Goal: Obtain resource: Download file/media

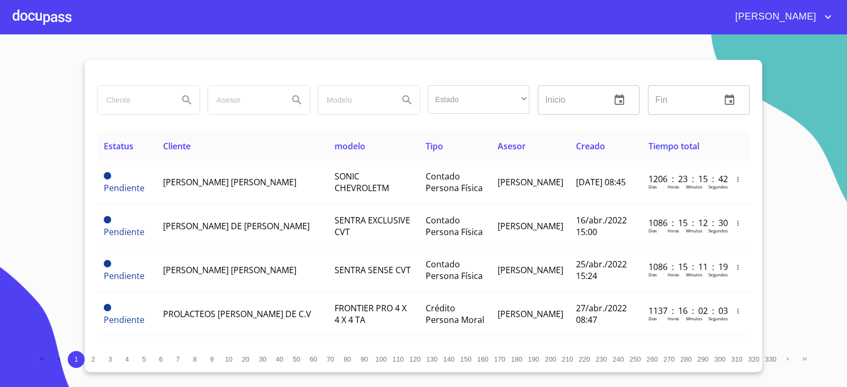
click at [118, 103] on input "search" at bounding box center [134, 100] width 72 height 29
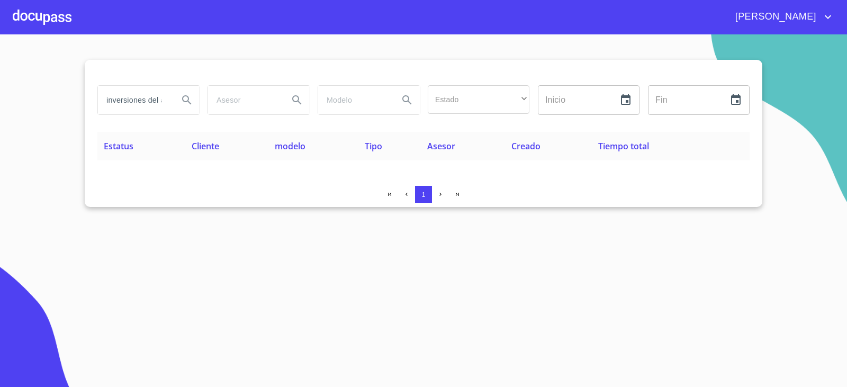
click at [188, 279] on section "inversiones del aereopuerto Estado ​ ​ Inicio ​ Fin ​ Estatus Cliente modelo Ti…" at bounding box center [423, 210] width 847 height 352
drag, startPoint x: 146, startPoint y: 104, endPoint x: 469, endPoint y: 142, distance: 325.6
click at [462, 130] on div "inversiones del aereopuerto Estado ​ ​ Inicio ​ Fin ​" at bounding box center [423, 106] width 652 height 51
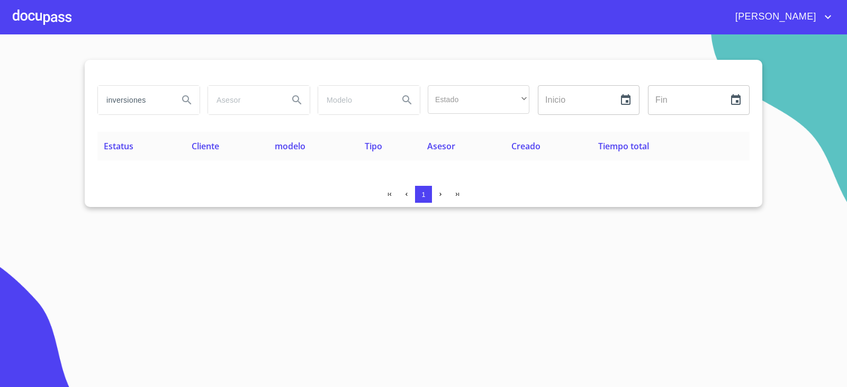
type input "inversiones"
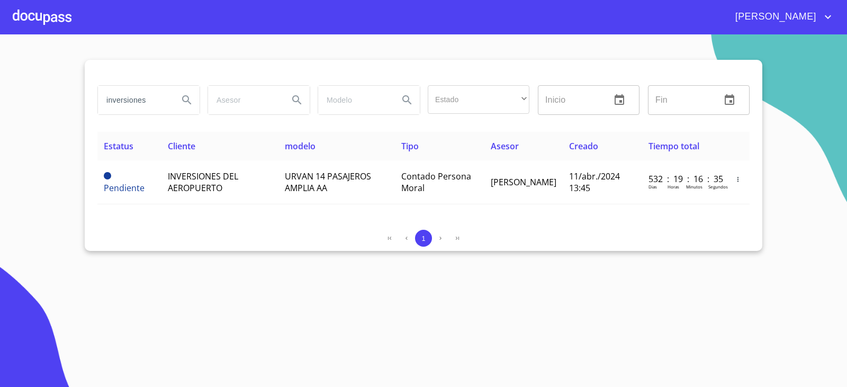
click at [159, 279] on section "inversiones Estado ​ ​ Inicio ​ Fin ​ Estatus Cliente modelo Tipo Asesor Creado…" at bounding box center [423, 210] width 847 height 352
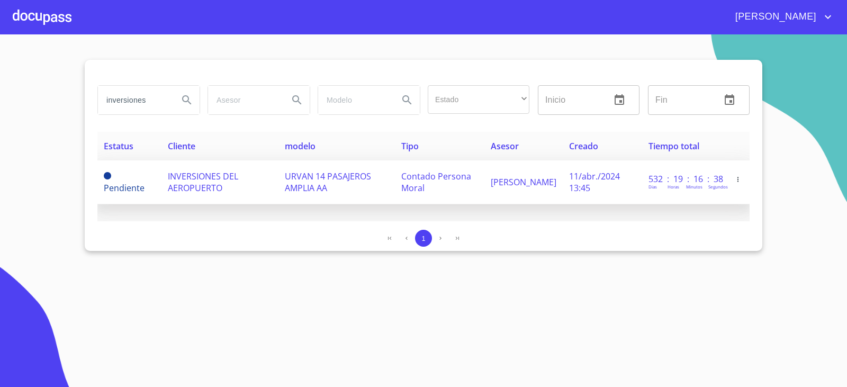
click at [205, 185] on span "INVERSIONES DEL AEROPUERTO" at bounding box center [203, 181] width 70 height 23
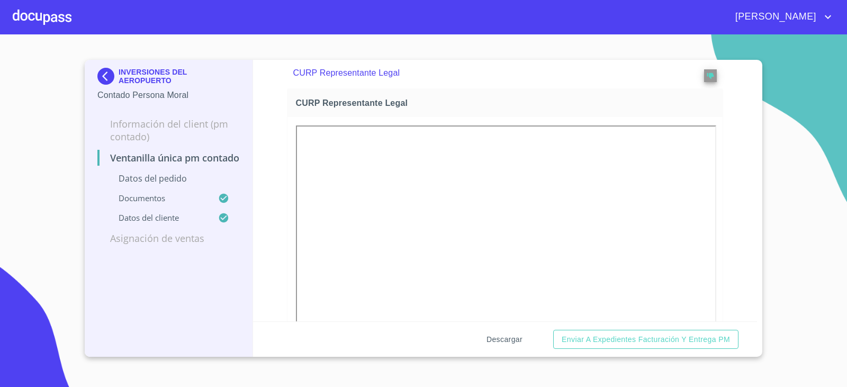
scroll to position [2117, 0]
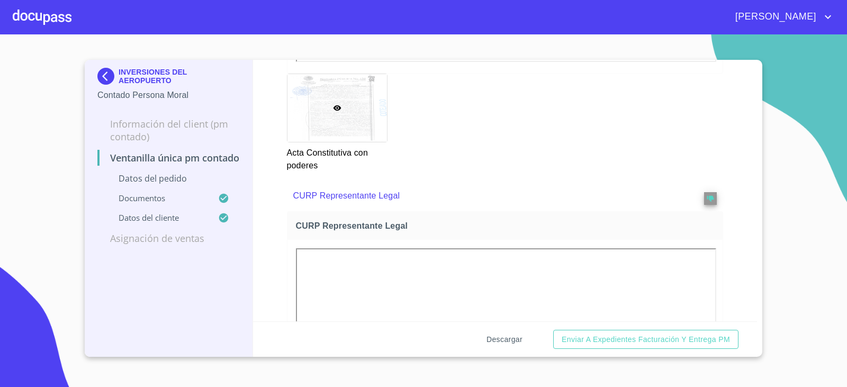
click at [519, 338] on span "Descargar" at bounding box center [504, 339] width 36 height 13
drag, startPoint x: 846, startPoint y: 107, endPoint x: 840, endPoint y: 77, distance: 30.8
click at [846, 107] on section "INVERSIONES DEL AEROPUERTO Contado Persona Moral Información del Client (PM con…" at bounding box center [423, 210] width 847 height 352
click at [744, 210] on div "Ventanilla única PM contado Datos del pedido Marca   * Nissan ​ Año 2024 ​ Colo…" at bounding box center [505, 190] width 504 height 261
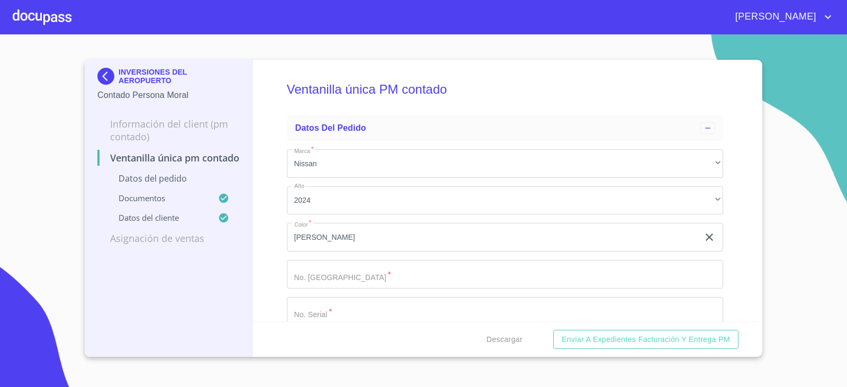
click at [157, 283] on div "INVERSIONES DEL AEROPUERTO Contado Persona Moral Información del Client (PM con…" at bounding box center [169, 208] width 168 height 297
click at [774, 263] on section "INVERSIONES DEL AEROPUERTO Contado Persona Moral Información del Client (PM con…" at bounding box center [423, 210] width 847 height 352
click at [108, 79] on img at bounding box center [107, 76] width 21 height 17
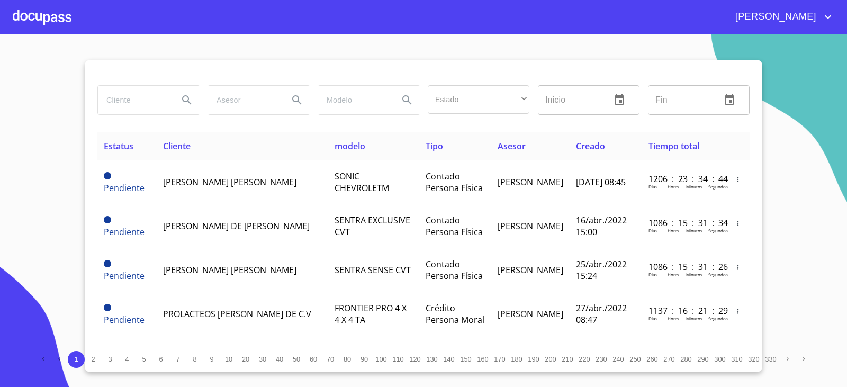
click at [76, 226] on section "Estado ​ ​ Inicio ​ Fin ​ Estatus Cliente modelo Tipo Asesor Creado Tiempo tota…" at bounding box center [423, 210] width 847 height 352
click at [764, 216] on section "Estado ​ ​ Inicio ​ Fin ​ Estatus Cliente modelo Tipo Asesor Creado Tiempo tota…" at bounding box center [423, 210] width 847 height 352
click at [72, 91] on section "Estado ​ ​ Inicio ​ Fin ​ Estatus Cliente modelo Tipo Asesor Creado Tiempo tota…" at bounding box center [423, 210] width 847 height 352
click at [139, 104] on input "search" at bounding box center [134, 100] width 72 height 29
type input "logistica y trans"
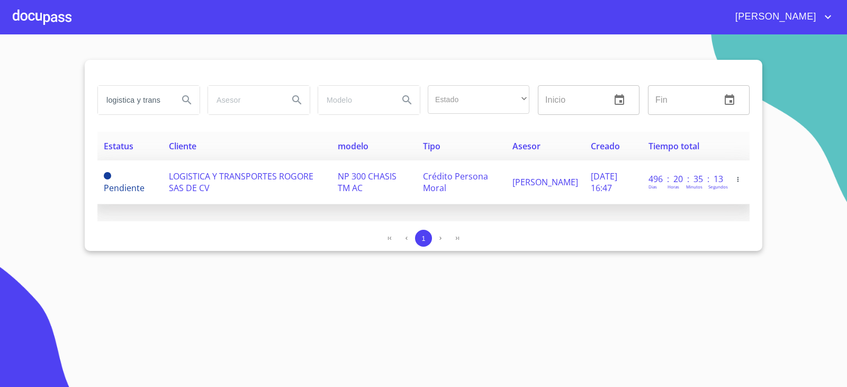
click at [214, 179] on span "LOGISTICA Y TRANSPORTES ROGORE SAS DE CV" at bounding box center [241, 181] width 144 height 23
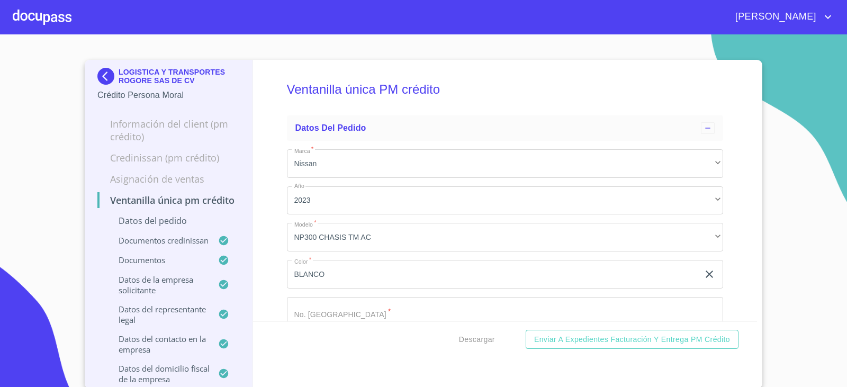
click at [102, 74] on img at bounding box center [107, 76] width 21 height 17
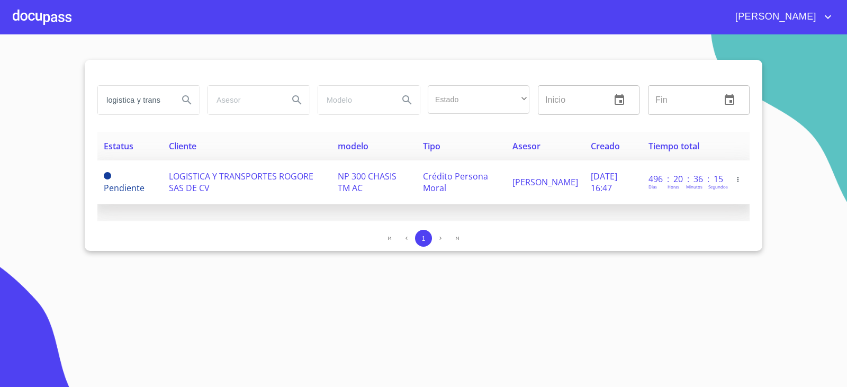
click at [244, 185] on td "LOGISTICA Y TRANSPORTES ROGORE SAS DE CV" at bounding box center [246, 182] width 169 height 44
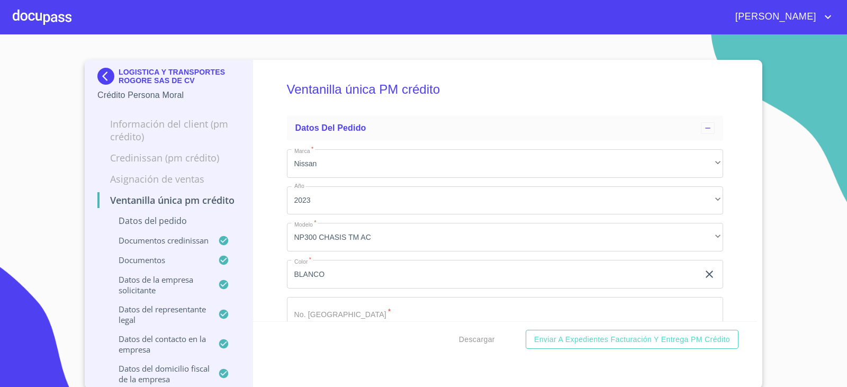
drag, startPoint x: 409, startPoint y: 279, endPoint x: 280, endPoint y: 264, distance: 129.1
click at [279, 264] on div "Ventanilla única PM crédito Datos del pedido Marca   * Nissan ​ Año 2023 ​ Mode…" at bounding box center [505, 190] width 504 height 261
click at [62, 182] on section "LOGISTICA Y TRANSPORTES ROGORE SAS DE CV Crédito Persona Moral Información del …" at bounding box center [423, 210] width 847 height 352
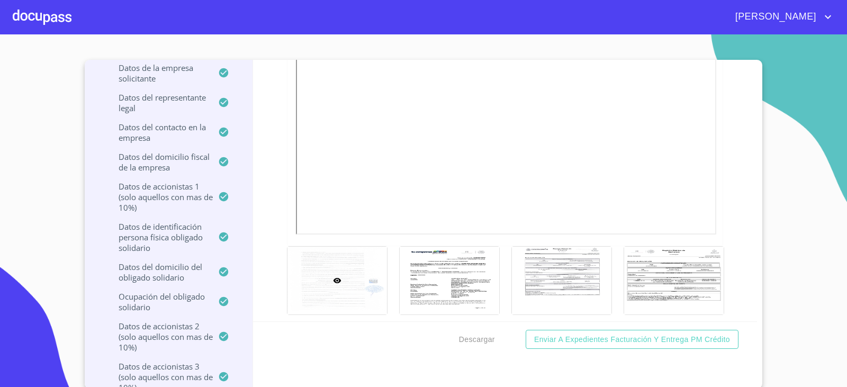
scroll to position [3863, 0]
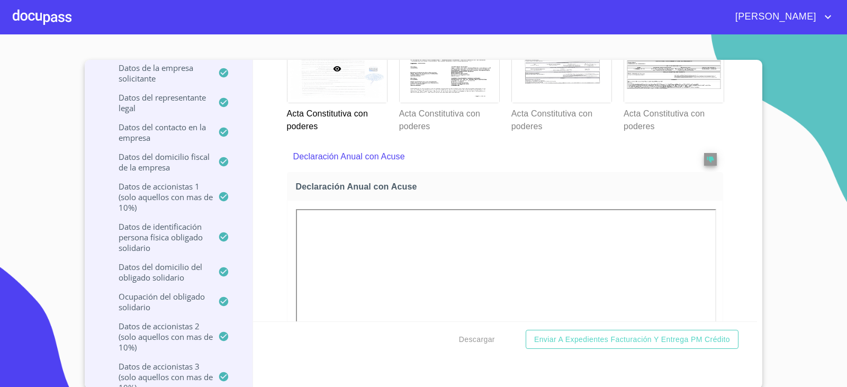
click at [327, 103] on div at bounding box center [336, 69] width 99 height 68
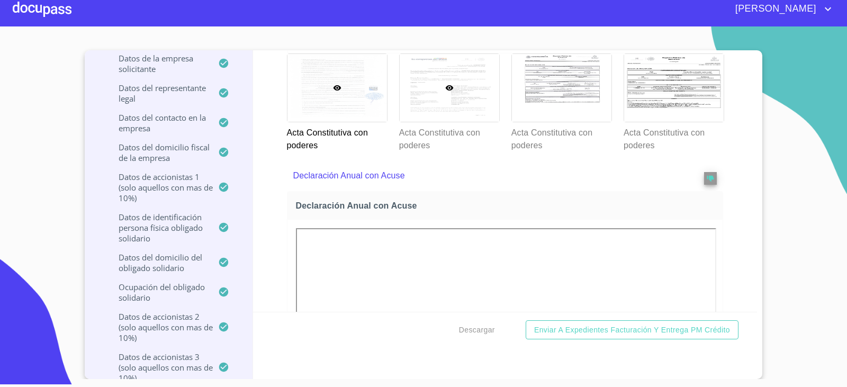
click at [453, 122] on div at bounding box center [449, 88] width 99 height 68
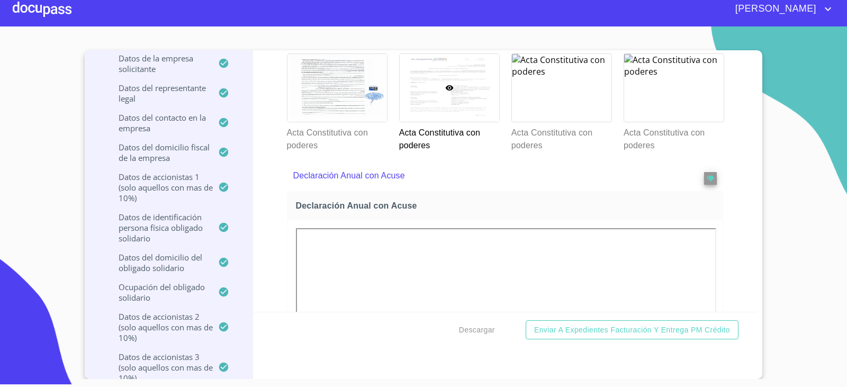
scroll to position [3623, 0]
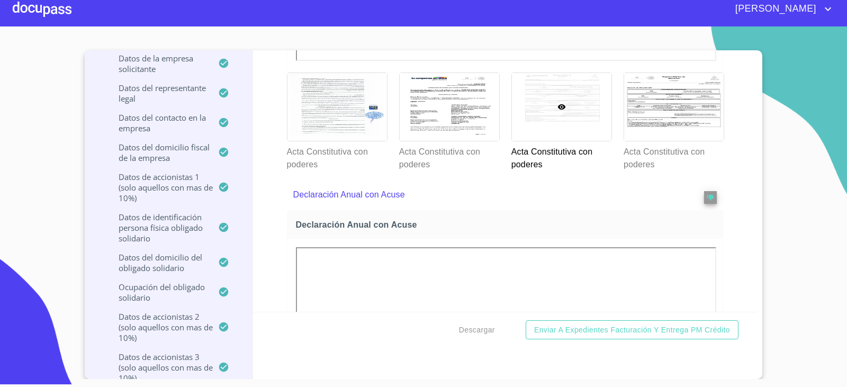
scroll to position [3835, 0]
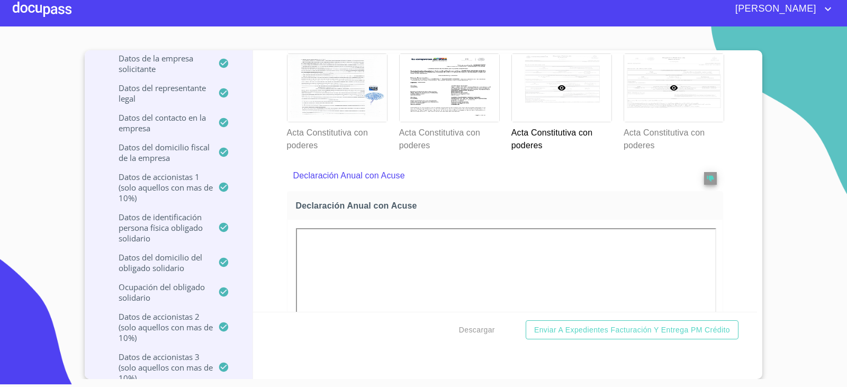
click at [687, 122] on div at bounding box center [673, 88] width 99 height 68
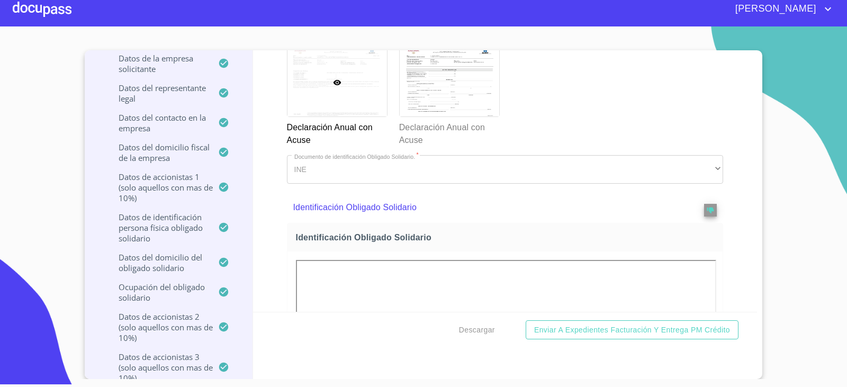
scroll to position [4258, 0]
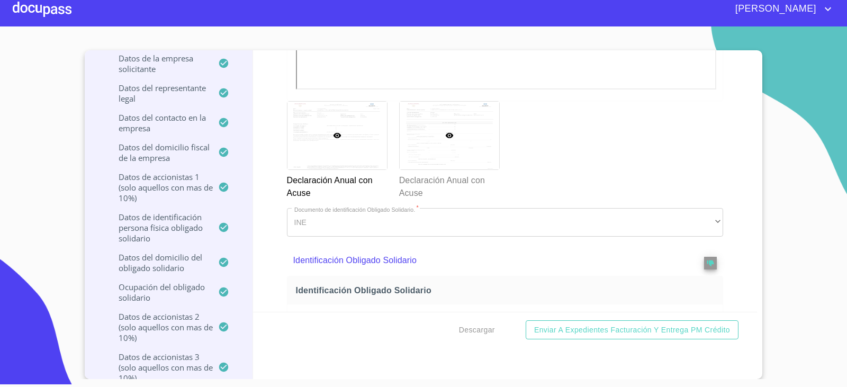
click at [446, 138] on icon at bounding box center [449, 135] width 8 height 5
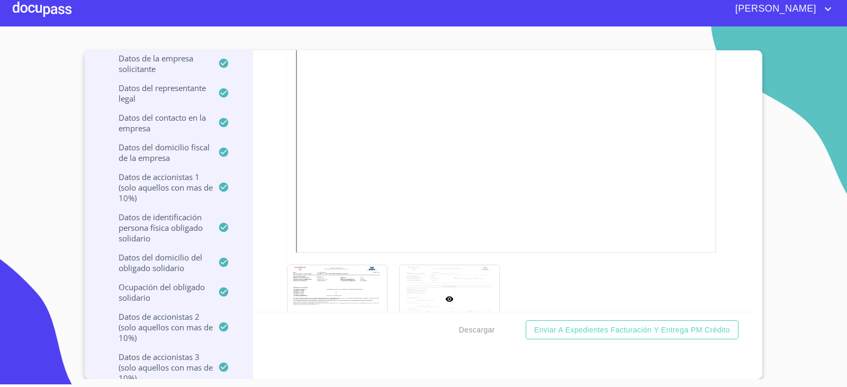
scroll to position [3777, 0]
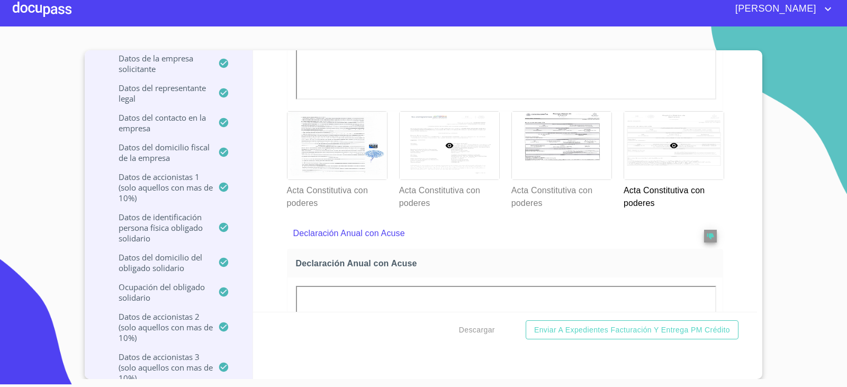
click at [423, 179] on div at bounding box center [449, 146] width 99 height 68
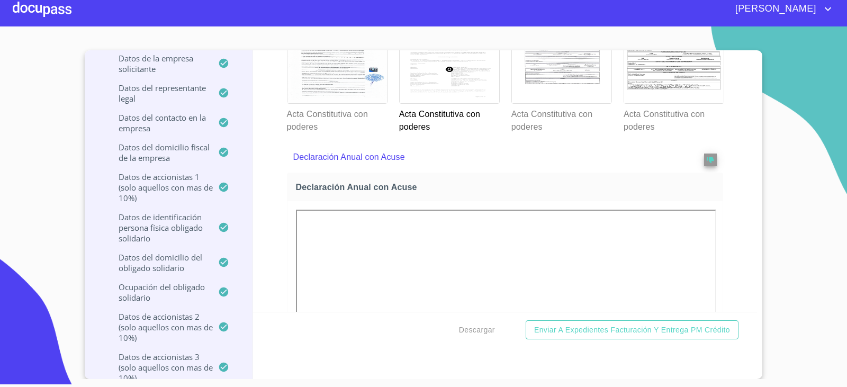
scroll to position [3835, 0]
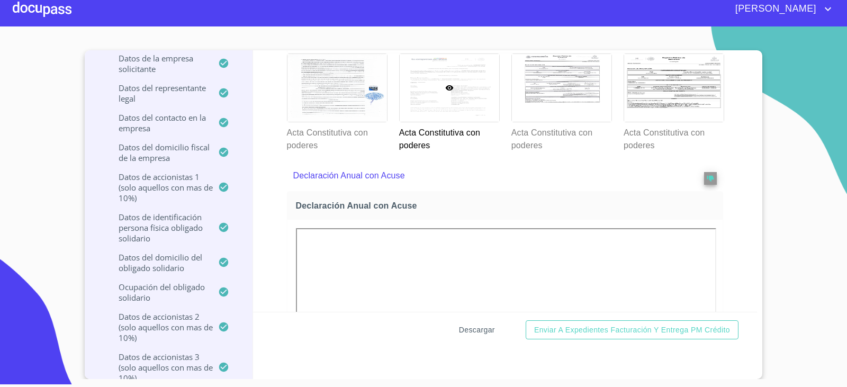
click at [472, 325] on span "Descargar" at bounding box center [477, 329] width 36 height 13
click at [374, 122] on div at bounding box center [336, 88] width 99 height 68
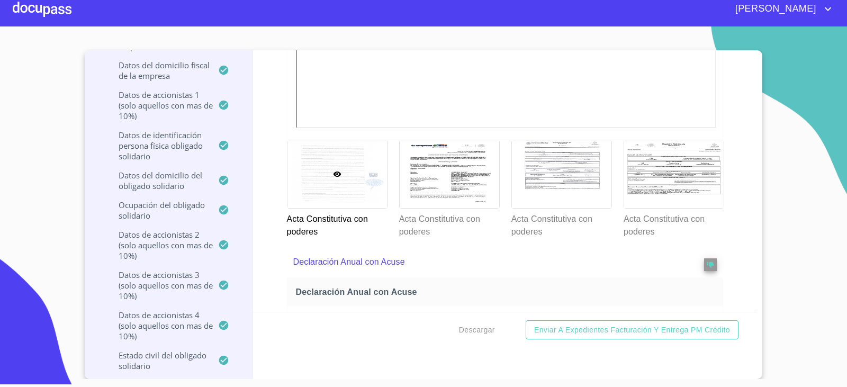
scroll to position [3888, 0]
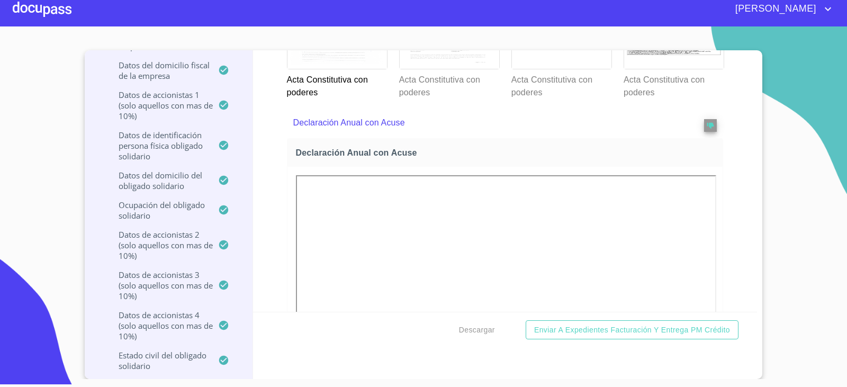
click at [443, 69] on div at bounding box center [449, 35] width 99 height 68
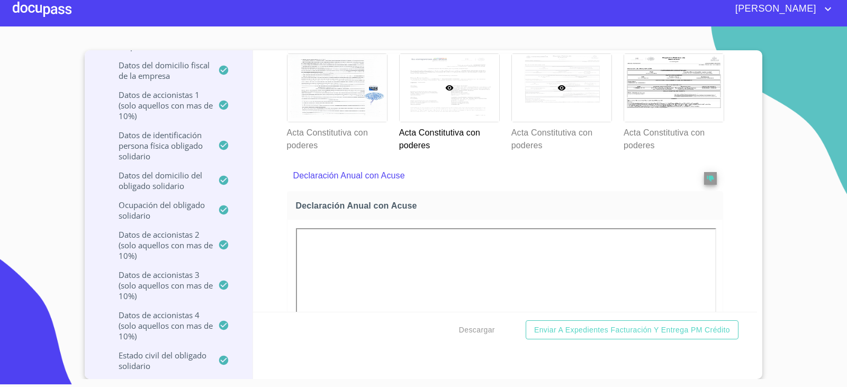
click at [569, 122] on div at bounding box center [561, 88] width 99 height 68
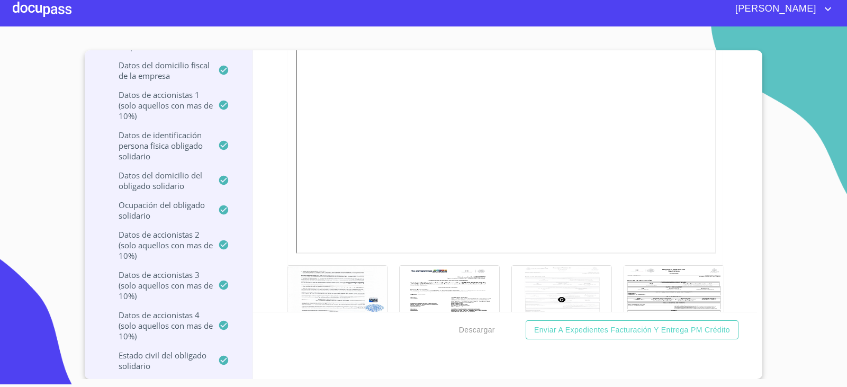
click at [742, 128] on div "Ventanilla única PM crédito Datos del pedido Marca   * Nissan ​ Año 2023 ​ Mode…" at bounding box center [505, 180] width 504 height 261
click at [743, 84] on div "Ventanilla única PM crédito Datos del pedido Marca   * Nissan ​ Año 2023 ​ Mode…" at bounding box center [505, 180] width 504 height 261
click at [765, 218] on section "LOGISTICA Y TRANSPORTES ROGORE SAS DE CV Crédito Persona Moral Información del …" at bounding box center [423, 202] width 847 height 352
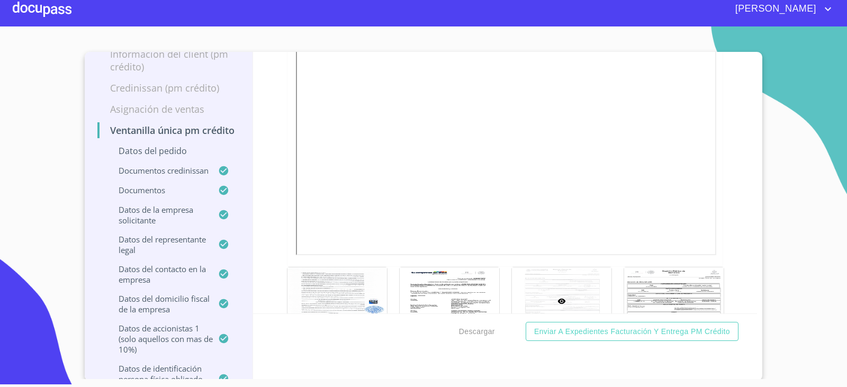
scroll to position [0, 0]
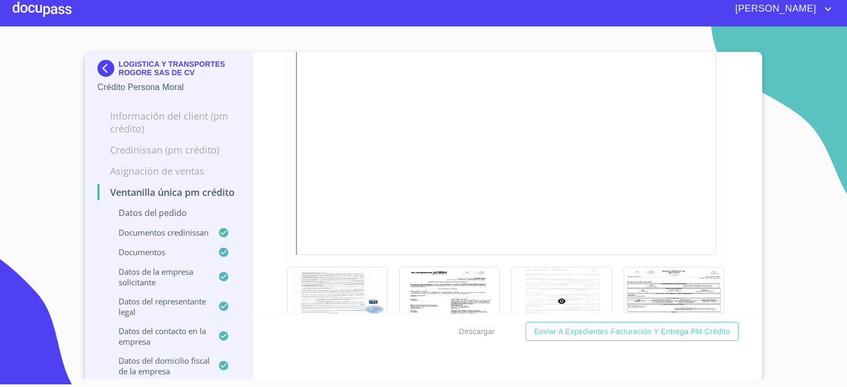
click at [100, 67] on img at bounding box center [107, 68] width 21 height 17
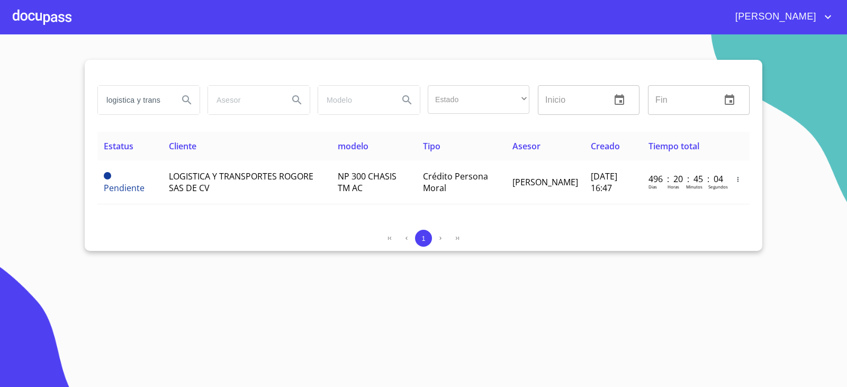
click at [759, 140] on div "logistica y trans Estado ​ ​ Inicio ​ Fin ​ Estatus Cliente modelo Tipo Asesor …" at bounding box center [423, 155] width 677 height 191
click at [125, 96] on input "logistica y trans" at bounding box center [134, 100] width 72 height 29
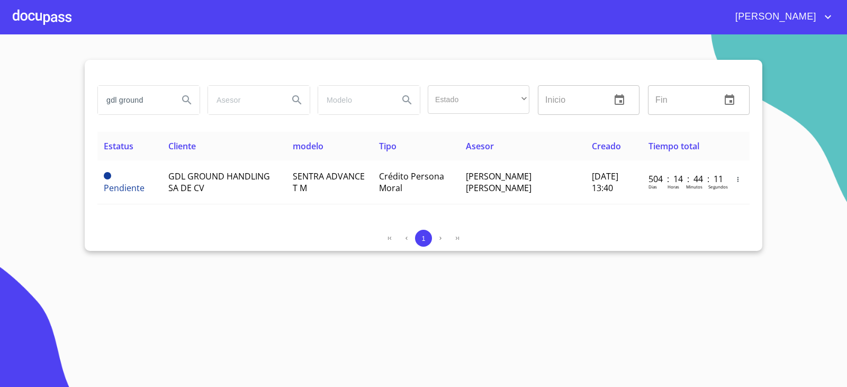
click at [133, 103] on input "gdl ground" at bounding box center [134, 100] width 72 height 29
type input "gdl ground"
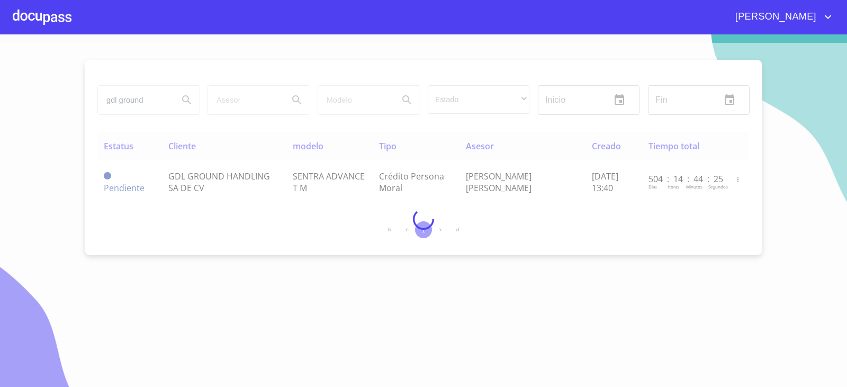
drag, startPoint x: 297, startPoint y: 69, endPoint x: 303, endPoint y: 71, distance: 6.5
click at [297, 69] on div at bounding box center [423, 219] width 847 height 352
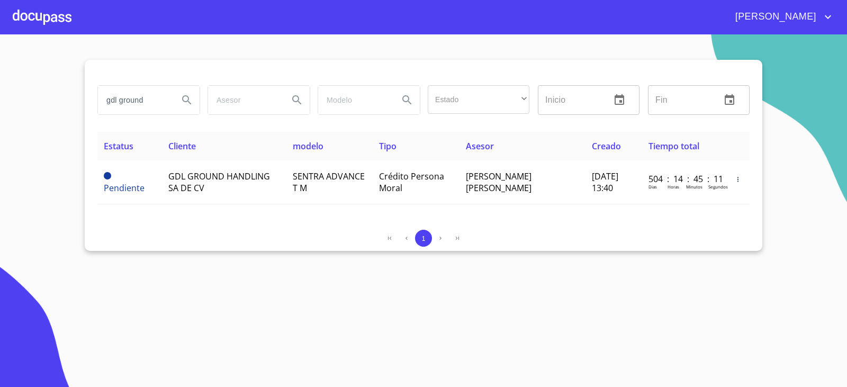
click at [230, 289] on section "gdl ground Estado ​ ​ Inicio ​ Fin ​ Estatus Cliente modelo Tipo Asesor Creado …" at bounding box center [423, 210] width 847 height 352
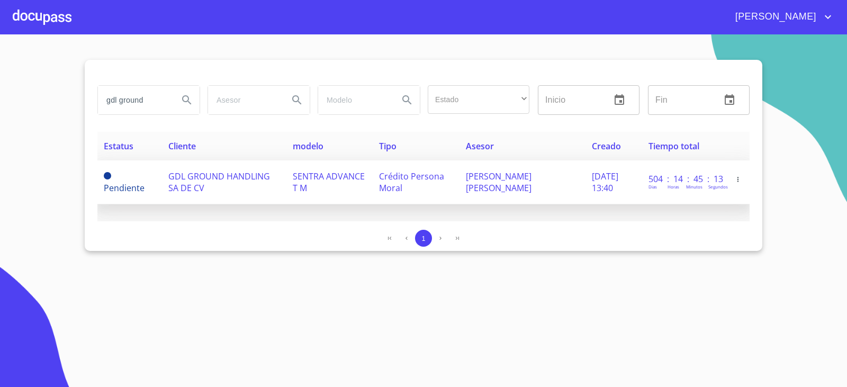
click at [245, 189] on td "GDL GROUND HANDLING SA DE CV" at bounding box center [224, 182] width 124 height 44
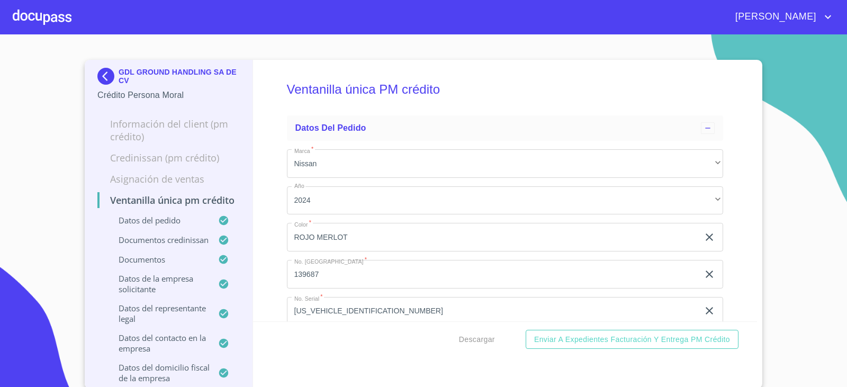
click at [101, 206] on p "Ventanilla única PM crédito" at bounding box center [168, 200] width 142 height 13
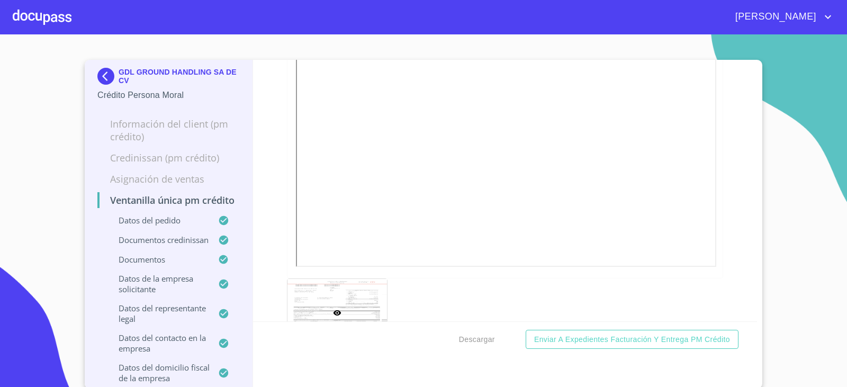
scroll to position [1799, 0]
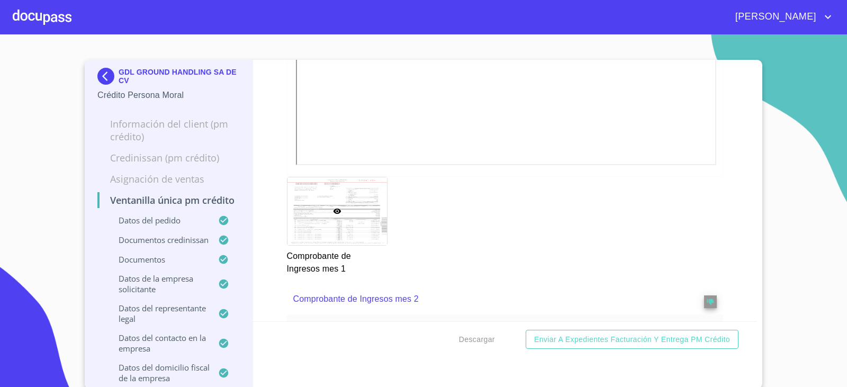
drag, startPoint x: 328, startPoint y: 302, endPoint x: 287, endPoint y: 214, distance: 97.3
click at [287, 176] on div at bounding box center [505, 24] width 436 height 304
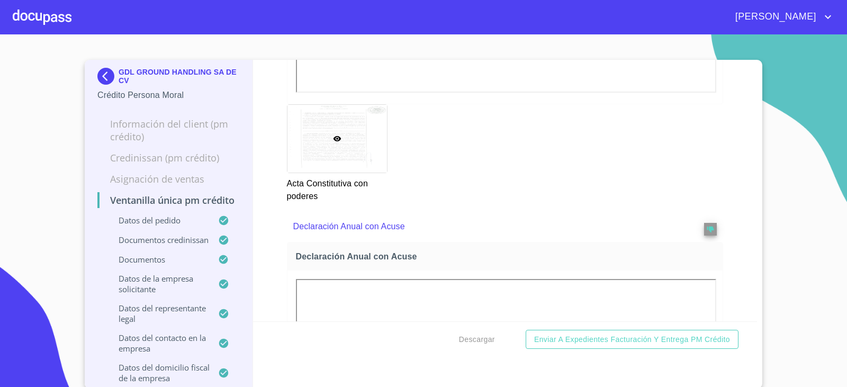
scroll to position [3599, 0]
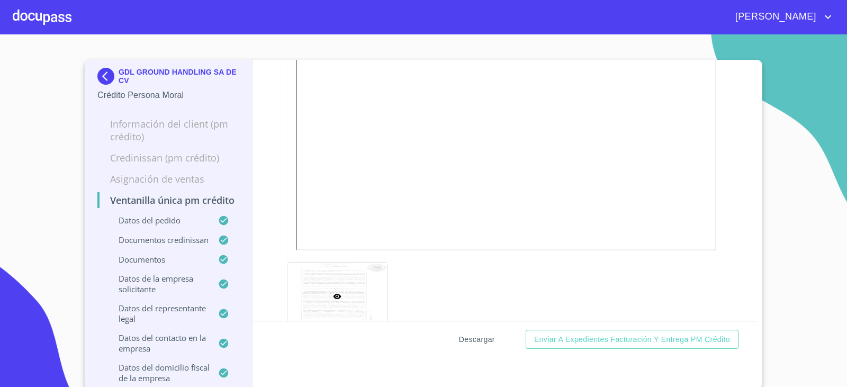
click at [485, 342] on span "Descargar" at bounding box center [477, 339] width 36 height 13
click at [110, 71] on img at bounding box center [107, 76] width 21 height 17
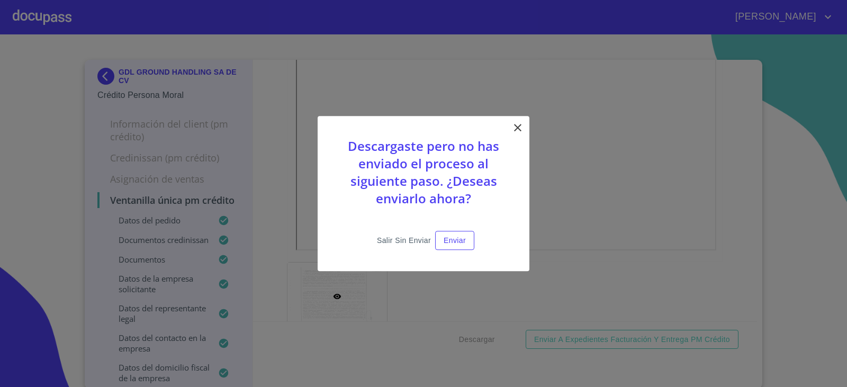
click at [397, 242] on span "Salir sin enviar" at bounding box center [404, 240] width 54 height 13
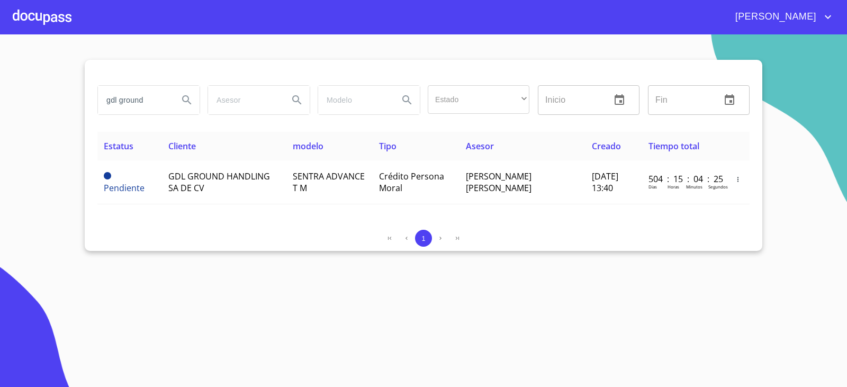
click at [124, 91] on input "gdl ground" at bounding box center [134, 100] width 72 height 29
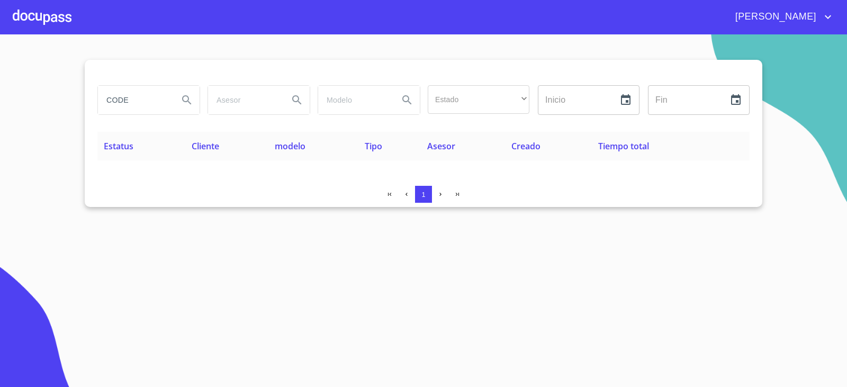
type input "CODE"
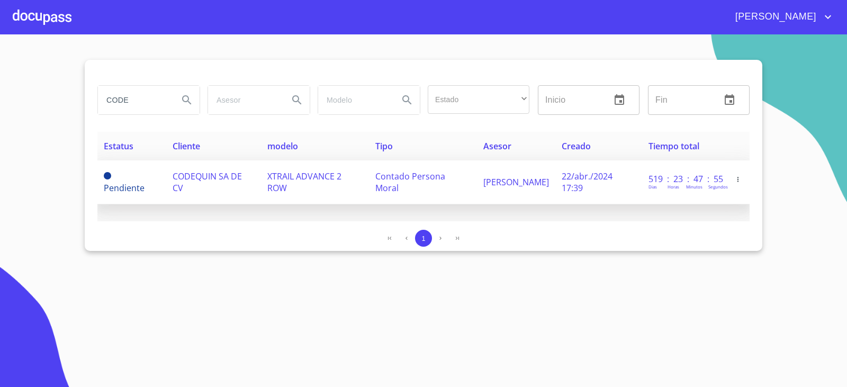
click at [232, 189] on td "CODEQUIN SA DE CV" at bounding box center [213, 182] width 95 height 44
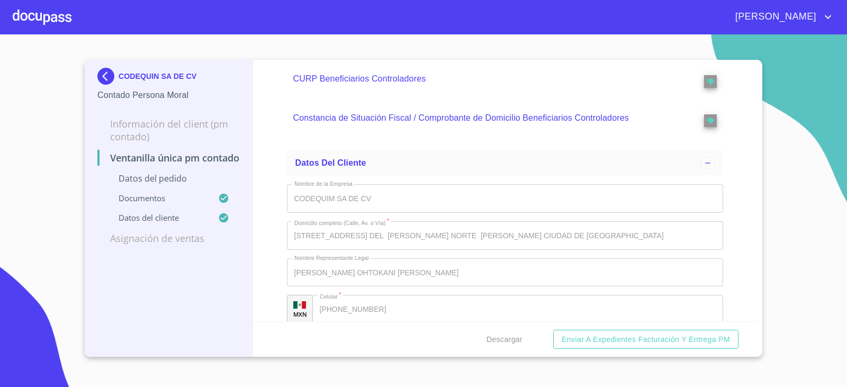
scroll to position [2798, 0]
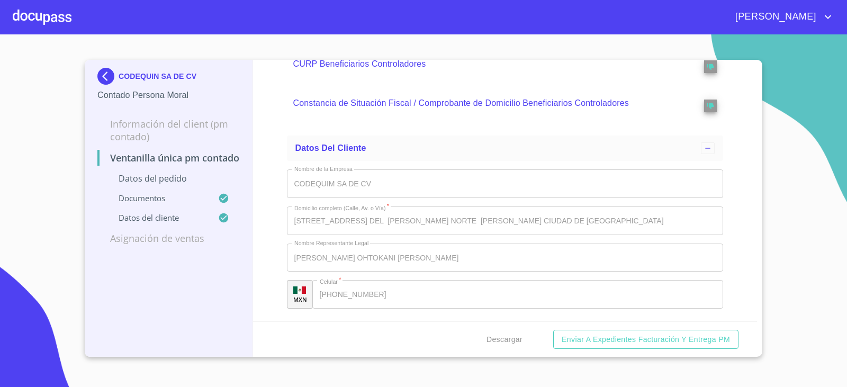
click at [177, 316] on div "CODEQUIN SA DE CV Contado Persona Moral Información del Client (PM contado) Ven…" at bounding box center [169, 208] width 168 height 297
click at [527, 343] on button "Descargar" at bounding box center [504, 340] width 44 height 20
click at [511, 339] on span "Descargar" at bounding box center [504, 339] width 36 height 13
click at [811, 52] on section "CODEQUIN SA DE CV Contado Persona Moral Información del Client (PM contado) Ven…" at bounding box center [423, 210] width 847 height 352
click at [107, 75] on img at bounding box center [107, 76] width 21 height 17
